Goal: Book appointment/travel/reservation

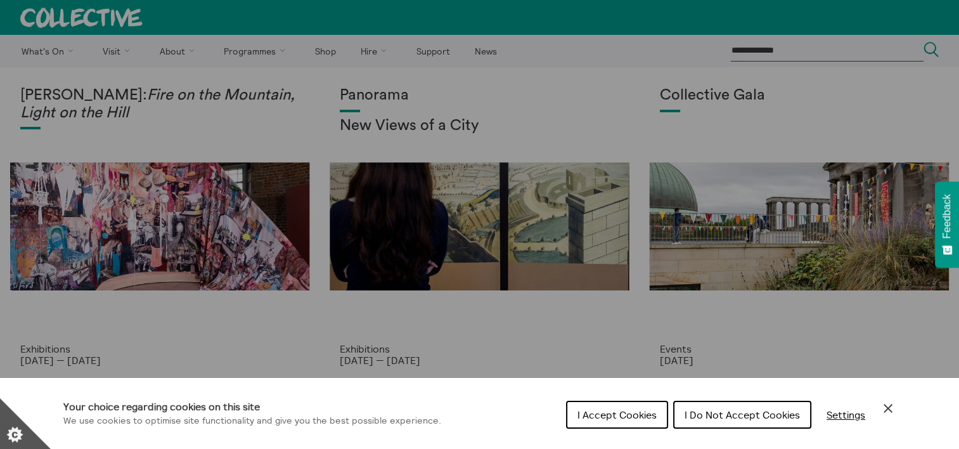
click at [607, 409] on span "I Accept Cookies" at bounding box center [616, 414] width 79 height 13
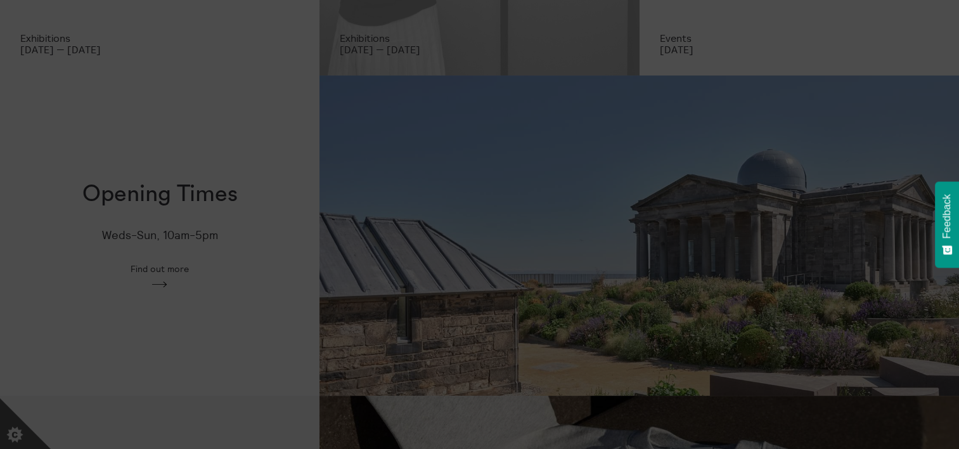
scroll to position [311, 0]
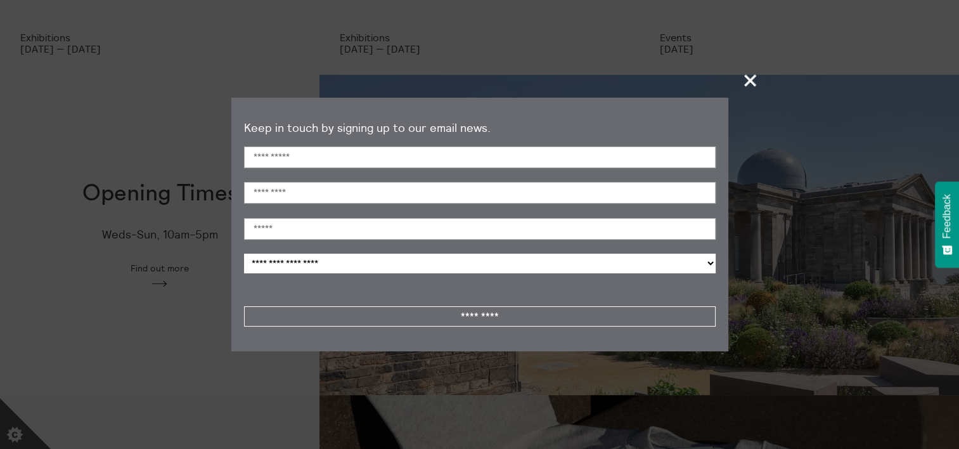
click at [761, 77] on span "+" at bounding box center [750, 79] width 37 height 37
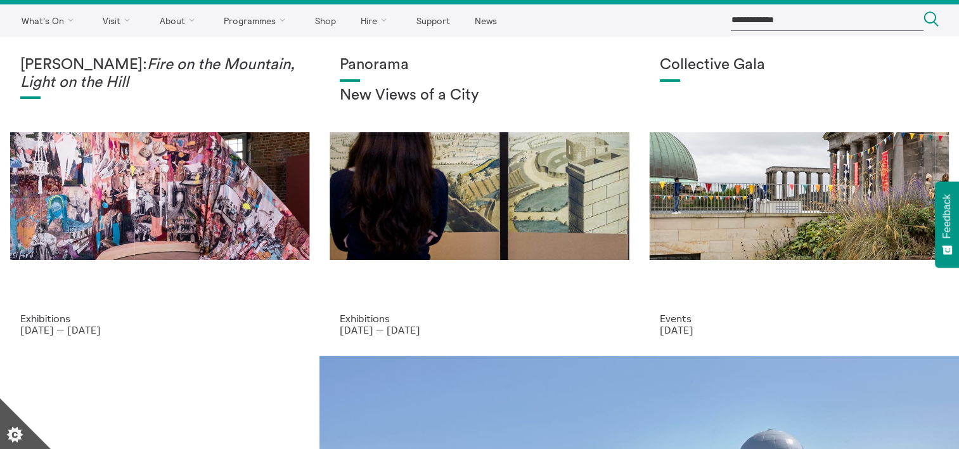
scroll to position [0, 0]
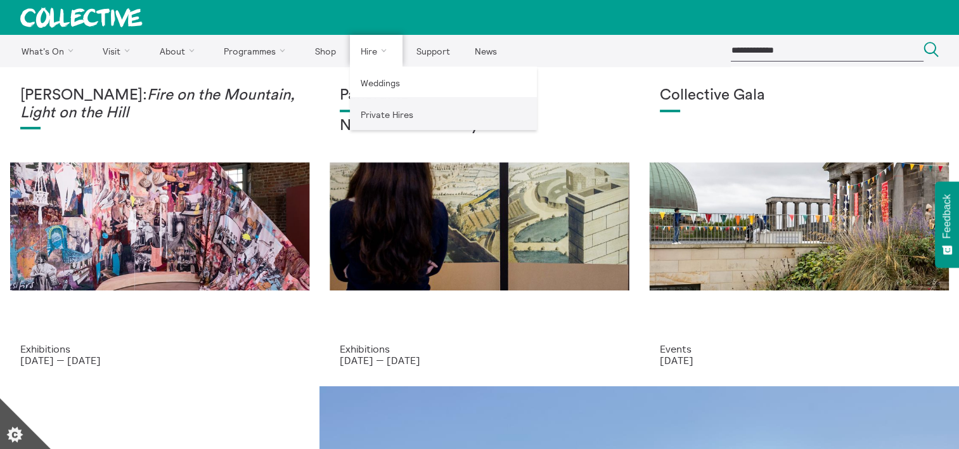
click at [377, 113] on link "Private Hires" at bounding box center [443, 114] width 187 height 32
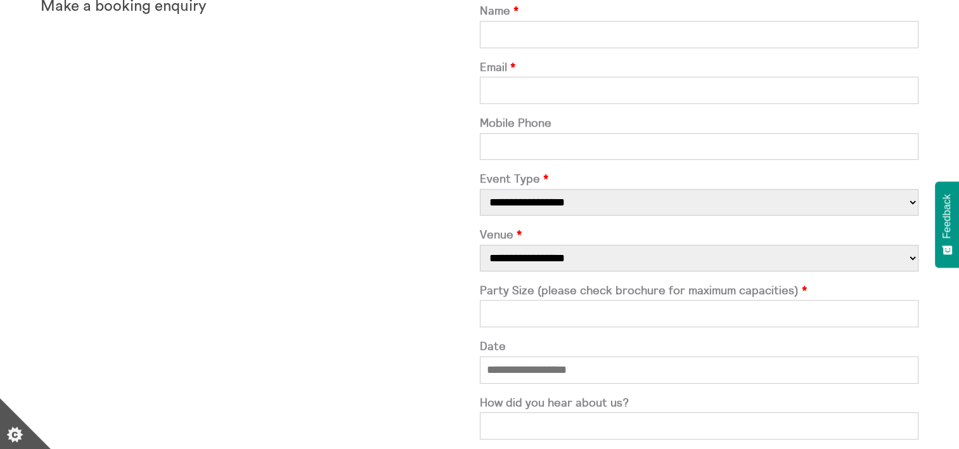
scroll to position [430, 0]
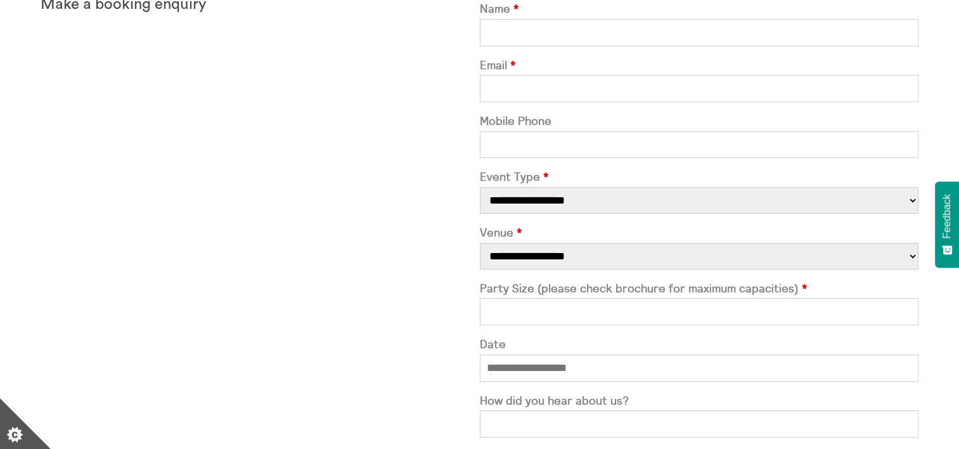
click at [588, 206] on select "**********" at bounding box center [699, 200] width 439 height 27
click at [408, 248] on div "Make a booking enquiry" at bounding box center [260, 293] width 439 height 594
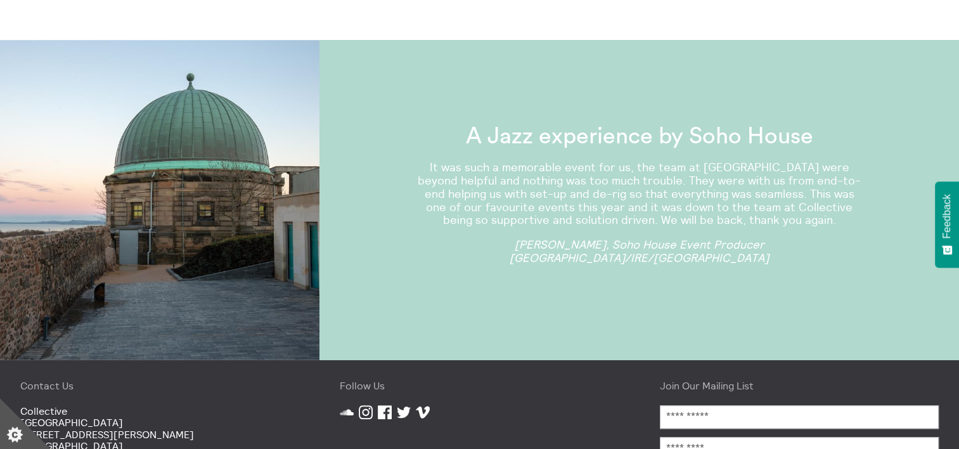
scroll to position [1171, 0]
